Goal: Task Accomplishment & Management: Use online tool/utility

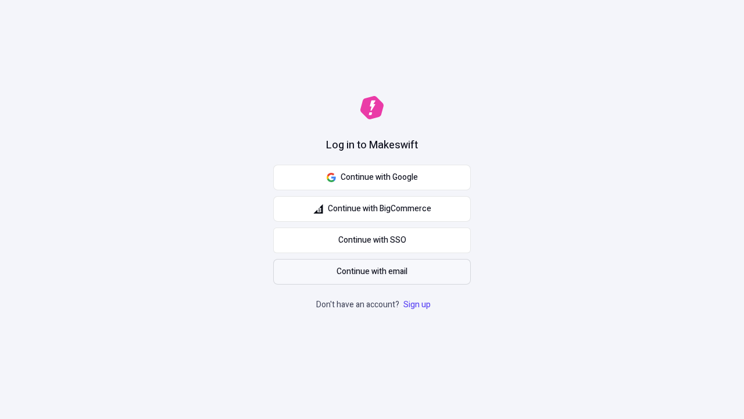
click at [372, 271] on span "Continue with email" at bounding box center [372, 271] width 71 height 13
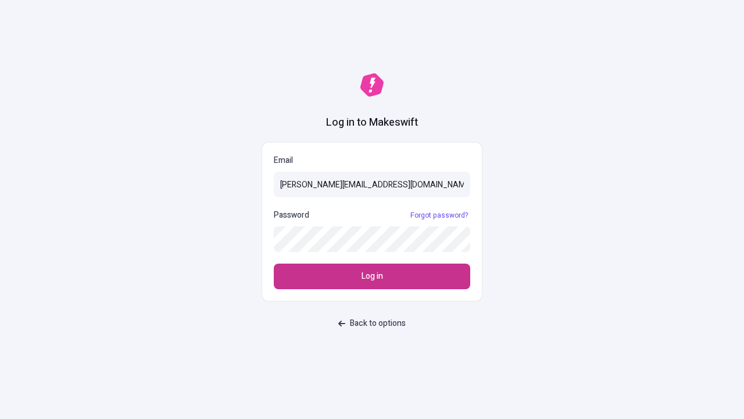
click at [372, 276] on span "Log in" at bounding box center [373, 276] width 22 height 13
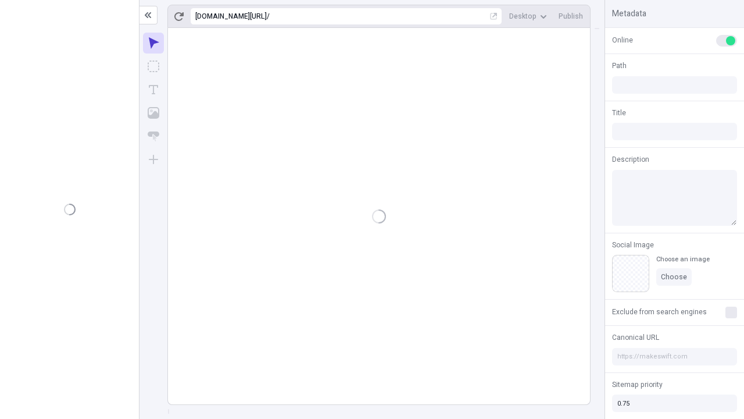
type input "/deep-link-acidus"
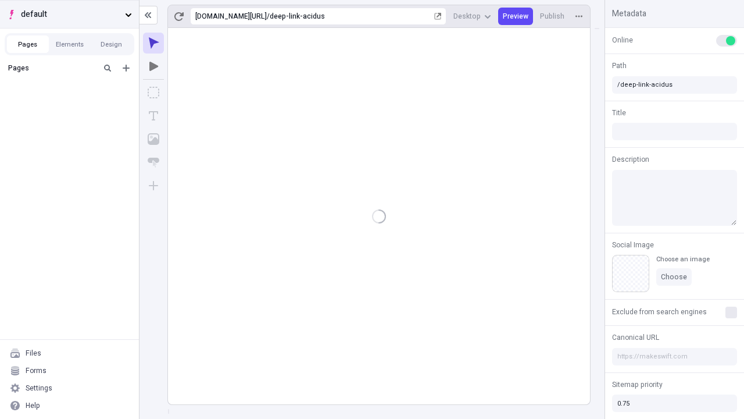
click at [69, 14] on span "default" at bounding box center [70, 14] width 99 height 13
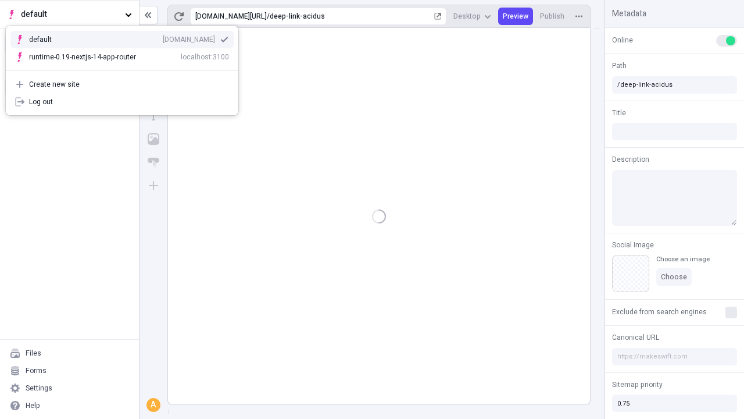
click at [163, 37] on div "[DOMAIN_NAME]" at bounding box center [189, 39] width 52 height 9
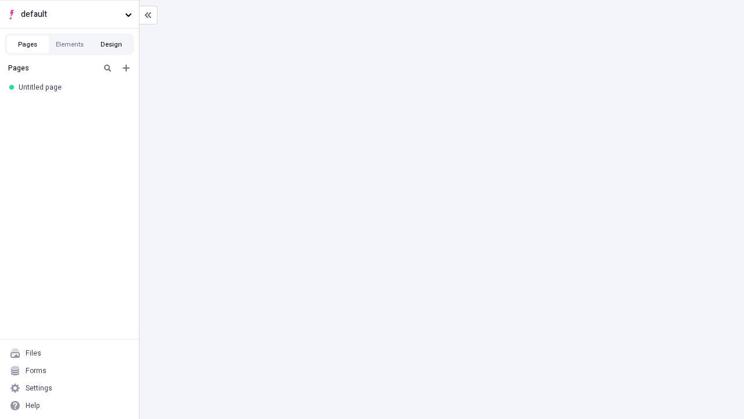
click at [111, 44] on button "Design" at bounding box center [112, 43] width 42 height 17
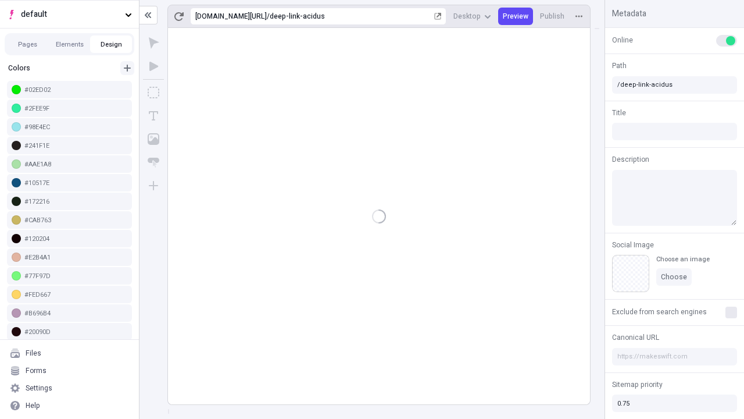
click at [127, 68] on icon "button" at bounding box center [127, 68] width 7 height 7
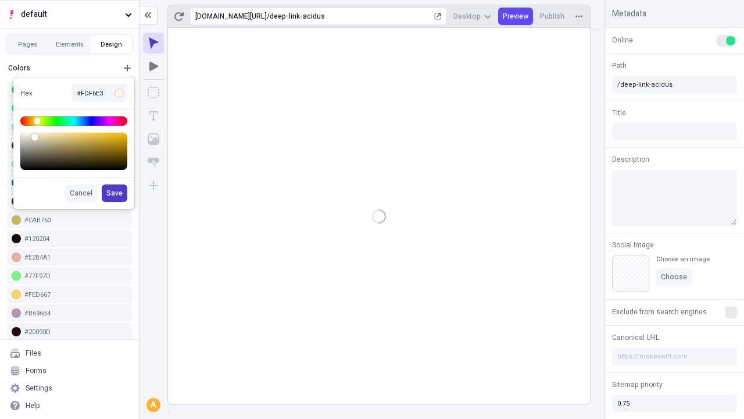
click at [115, 193] on span "Save" at bounding box center [114, 192] width 16 height 9
